Goal: Navigation & Orientation: Find specific page/section

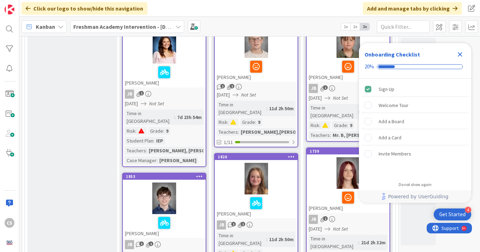
click at [454, 54] on div "Close Checklist" at bounding box center [459, 54] width 11 height 11
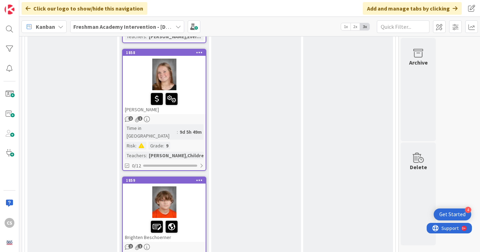
scroll to position [785, 0]
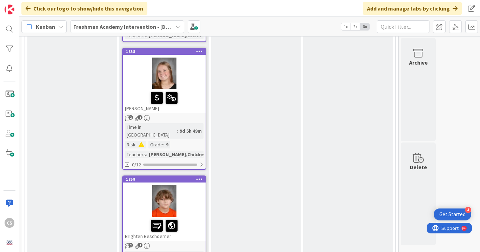
click at [150, 24] on b "Freshman Academy Intervention - [DATE]-[DATE]" at bounding box center [134, 26] width 122 height 7
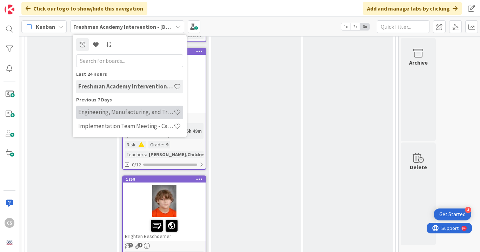
click at [140, 115] on h4 "Engineering, Manufacturing, and Transportation" at bounding box center [125, 111] width 95 height 7
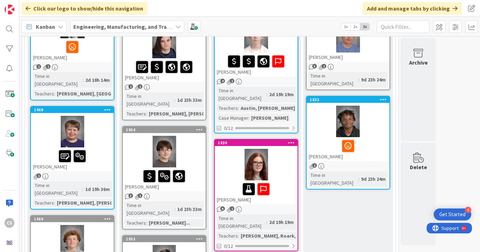
scroll to position [156, 0]
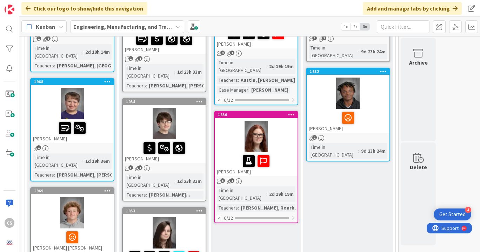
click at [95, 128] on div "[PERSON_NAME]" at bounding box center [72, 131] width 83 height 24
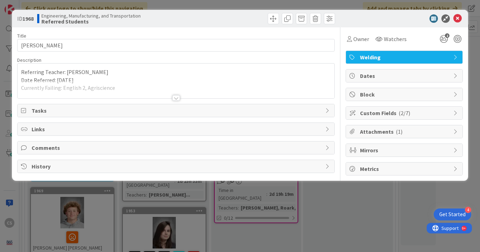
click at [176, 99] on div at bounding box center [176, 98] width 8 height 6
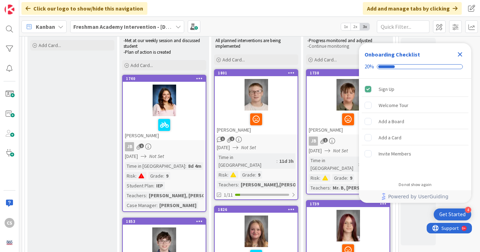
click at [456, 58] on icon "Close Checklist" at bounding box center [459, 54] width 8 height 8
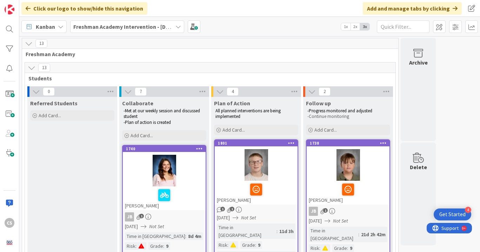
click at [169, 24] on b "Freshman Academy Intervention - [DATE]-[DATE]" at bounding box center [134, 26] width 122 height 7
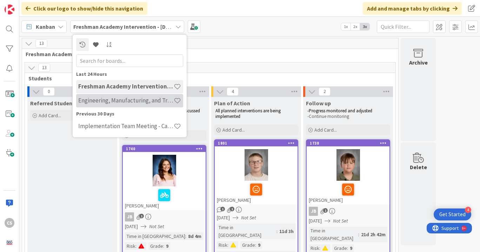
click at [155, 105] on div "Engineering, Manufacturing, and Transportation" at bounding box center [129, 100] width 107 height 13
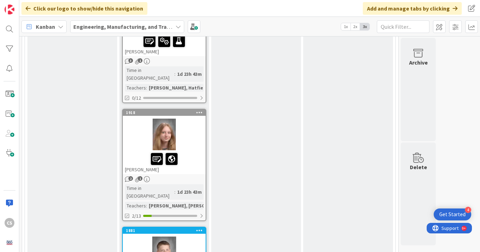
scroll to position [939, 0]
